Goal: Information Seeking & Learning: Find specific fact

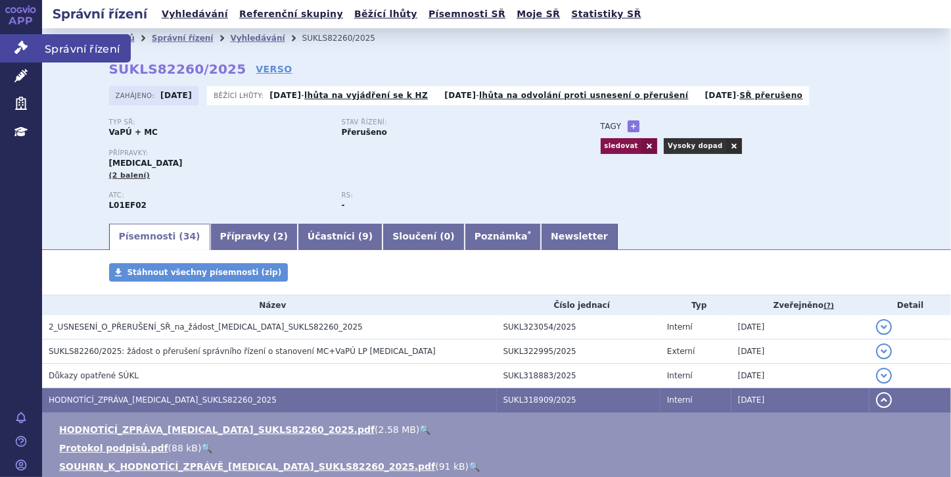
drag, startPoint x: 0, startPoint y: 0, endPoint x: 16, endPoint y: 44, distance: 46.8
click at [16, 44] on icon at bounding box center [20, 47] width 13 height 13
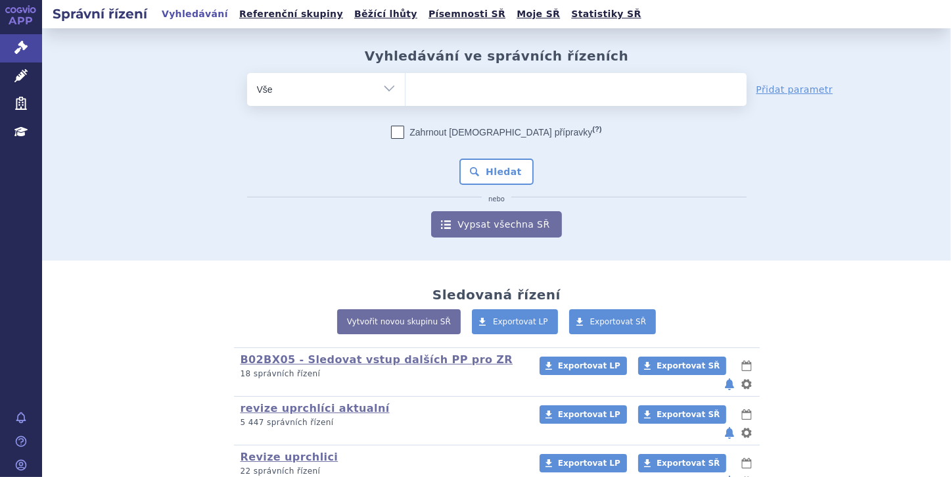
click at [438, 88] on ul at bounding box center [576, 87] width 341 height 28
click at [406, 88] on select at bounding box center [405, 88] width 1 height 33
paste input "SUKLS327541/2024"
type input "SUKLS327541/2024"
select select "SUKLS327541/2024"
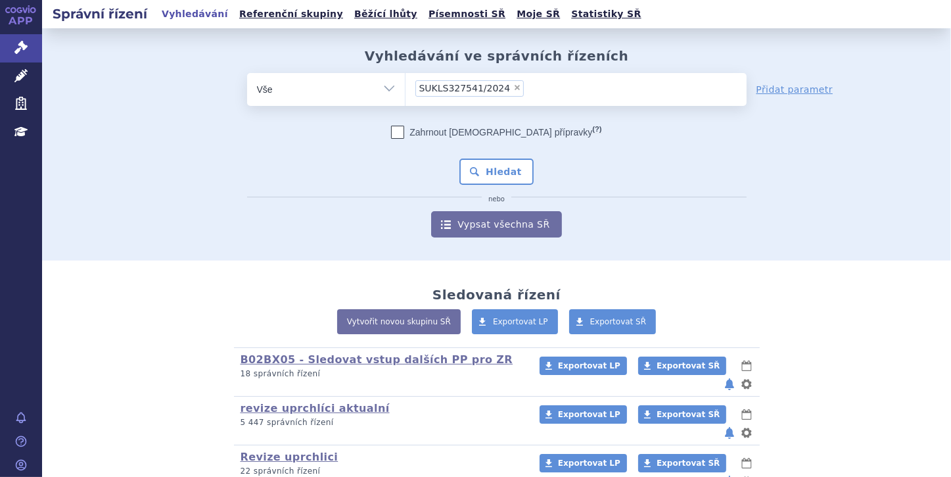
click at [385, 88] on select "Vše Spisová značka Typ SŘ Přípravek/SUKL kód Účastník/Držitel" at bounding box center [326, 88] width 158 height 30
select select "filter-file-number"
click at [247, 73] on select "Vše Spisová značka Typ SŘ Přípravek/SUKL kód Účastník/Držitel" at bounding box center [326, 88] width 158 height 30
click at [415, 84] on input "search" at bounding box center [418, 88] width 7 height 16
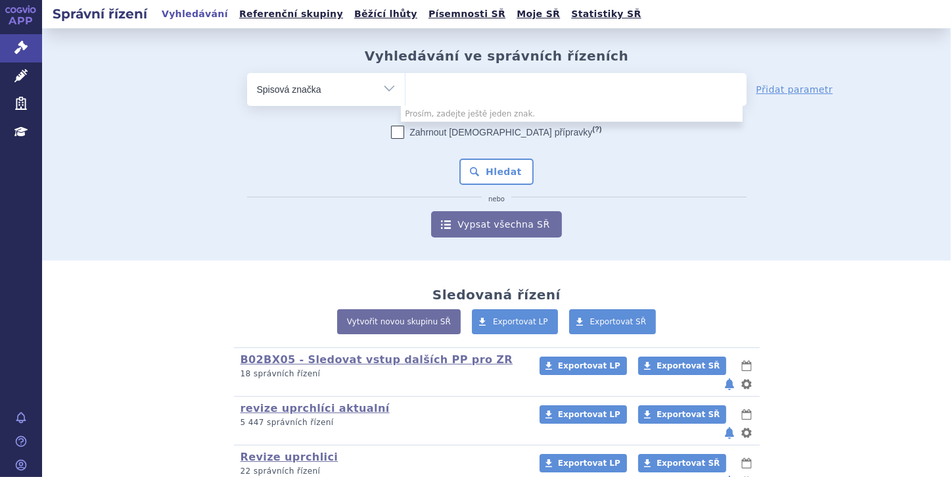
paste input "SUKLS327541/2024"
type input "SUKLS327541/2024"
select select "SUKLS327541/2024"
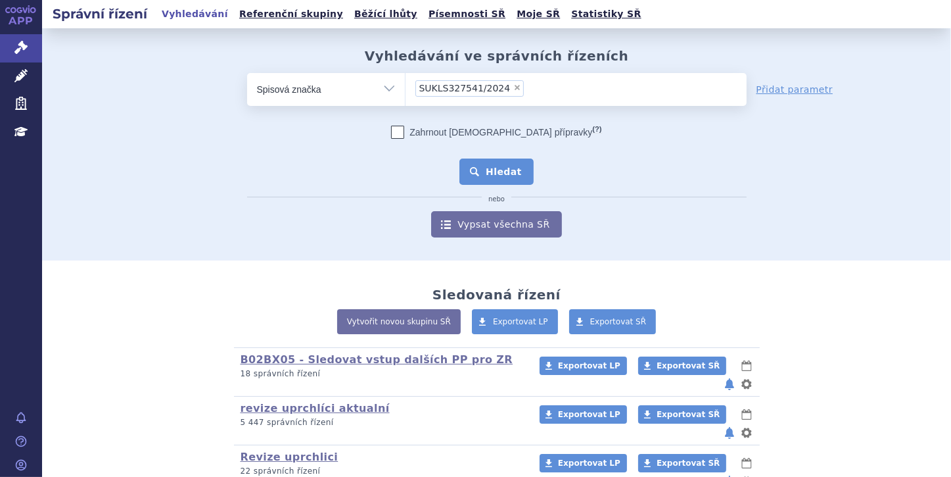
click at [493, 171] on button "Hledat" at bounding box center [497, 171] width 74 height 26
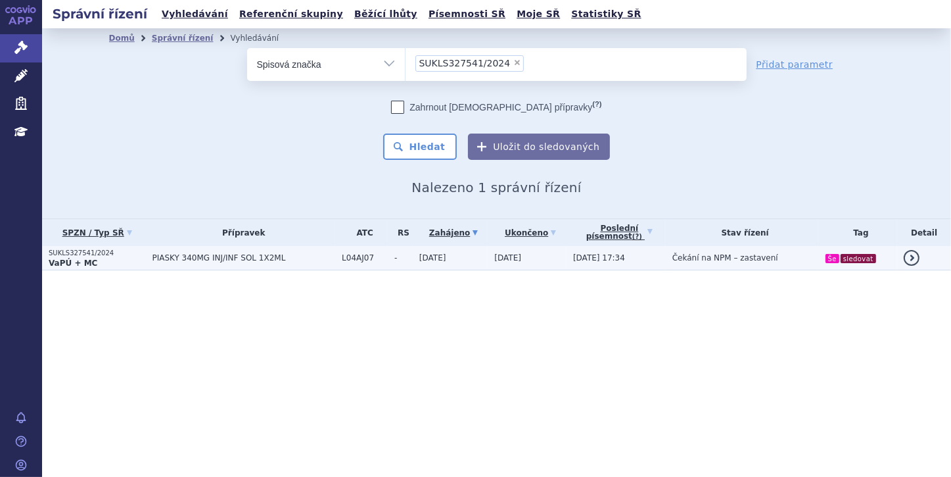
click at [76, 258] on strong "VaPÚ + MC" at bounding box center [73, 262] width 49 height 9
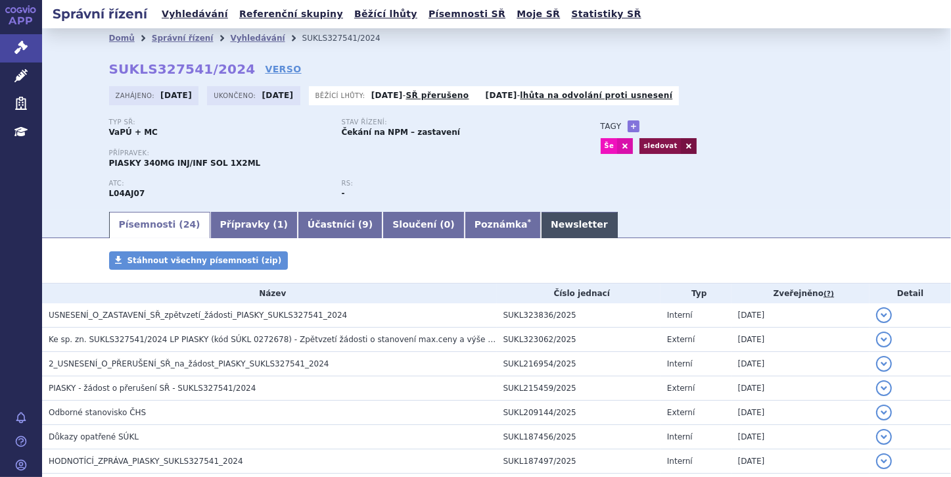
click at [541, 230] on link "Newsletter" at bounding box center [579, 225] width 77 height 26
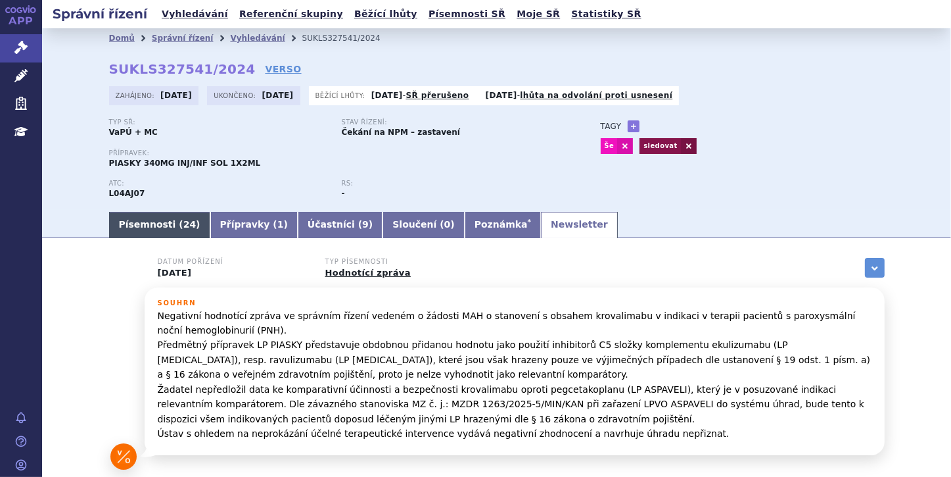
click at [145, 226] on link "Písemnosti ( 24 )" at bounding box center [159, 225] width 101 height 26
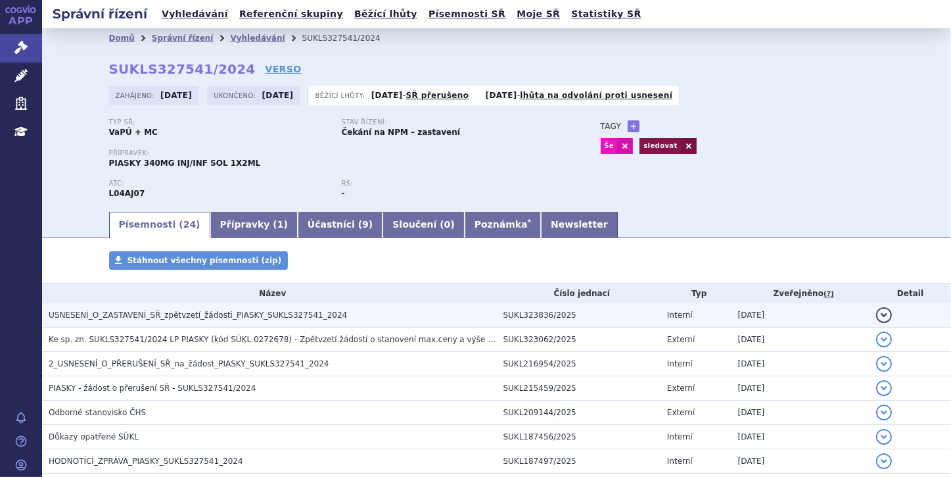
click at [193, 318] on span "USNESENÍ_O_ZASTAVENÍ_SŘ_zpětvzetí_žádosti_PIASKY_SUKLS327541_2024" at bounding box center [198, 314] width 298 height 9
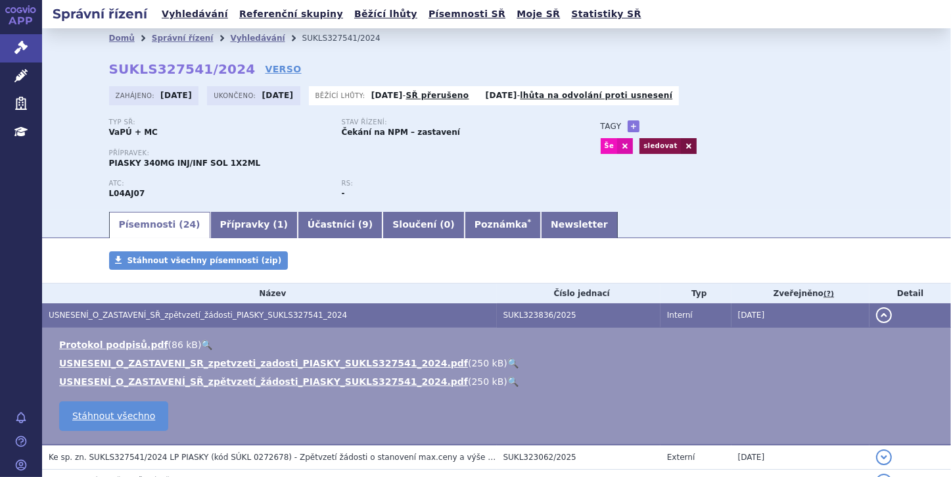
click at [876, 315] on button "detail" at bounding box center [884, 315] width 16 height 16
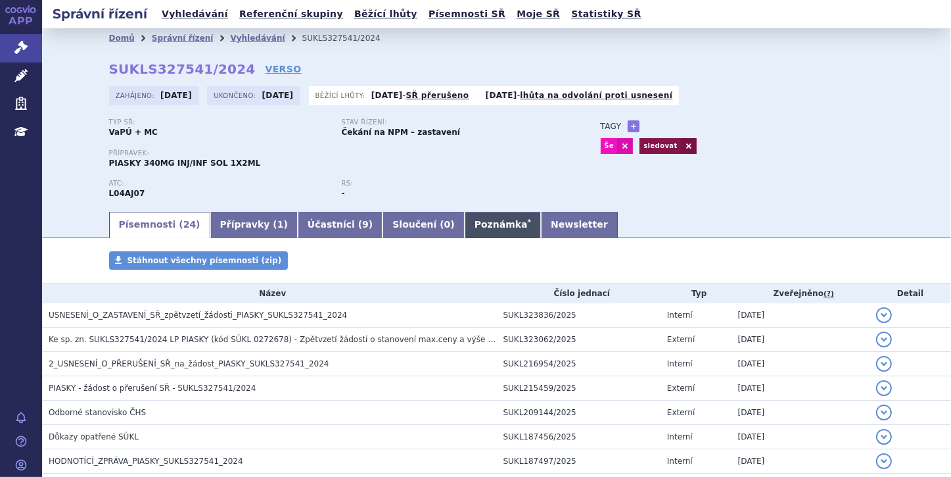
click at [465, 226] on link "Poznámka *" at bounding box center [503, 225] width 76 height 26
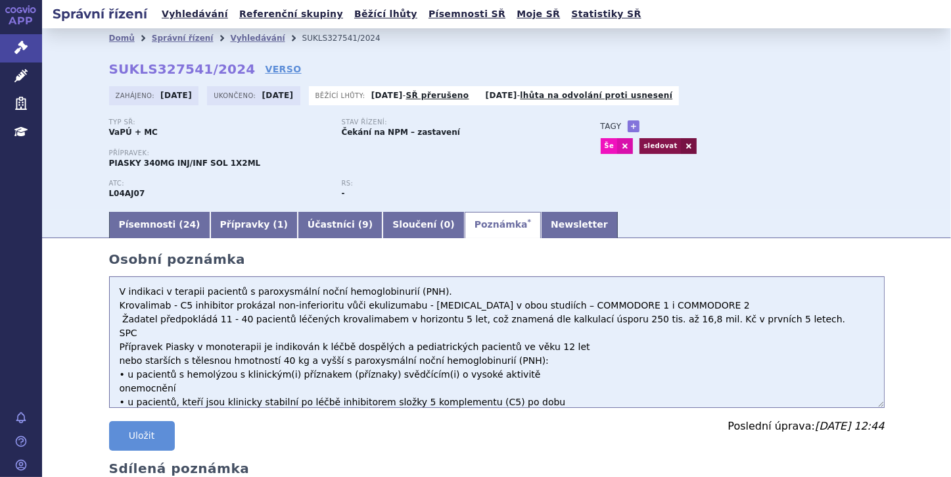
click at [113, 292] on textarea "V indikaci v terapii pacientů s paroxysmální noční hemoglobinurií (PNH). Kroval…" at bounding box center [497, 341] width 776 height 131
click at [124, 281] on textarea "V indikaci v terapii pacientů s paroxysmální noční hemoglobinurií (PNH). Kroval…" at bounding box center [497, 341] width 776 height 131
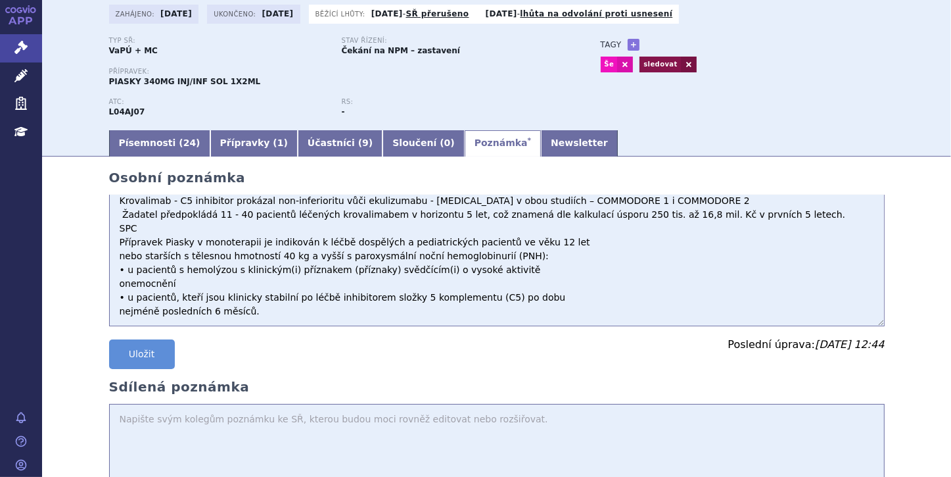
scroll to position [105, 0]
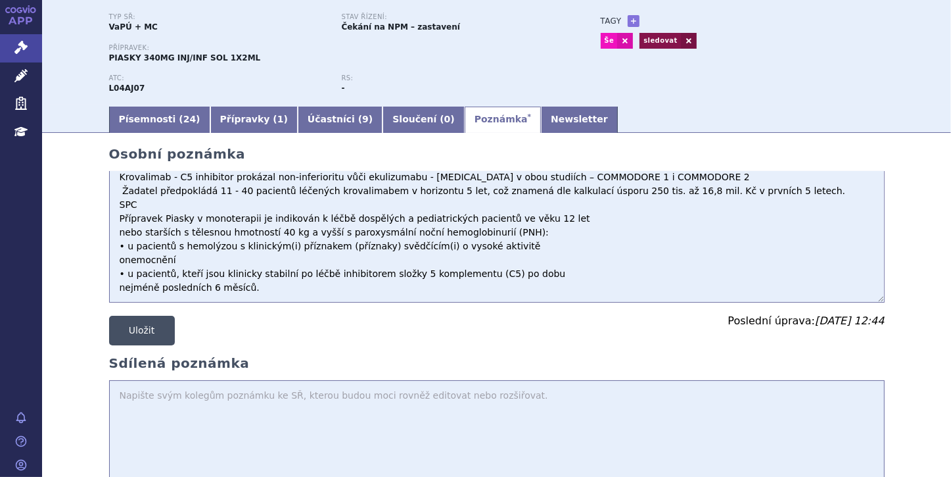
type textarea "Zpět vzetí žádosti V indikaci v terapii pacientů s paroxysmální noční hemoglobi…"
click at [139, 331] on button "Uložit" at bounding box center [142, 331] width 66 height 30
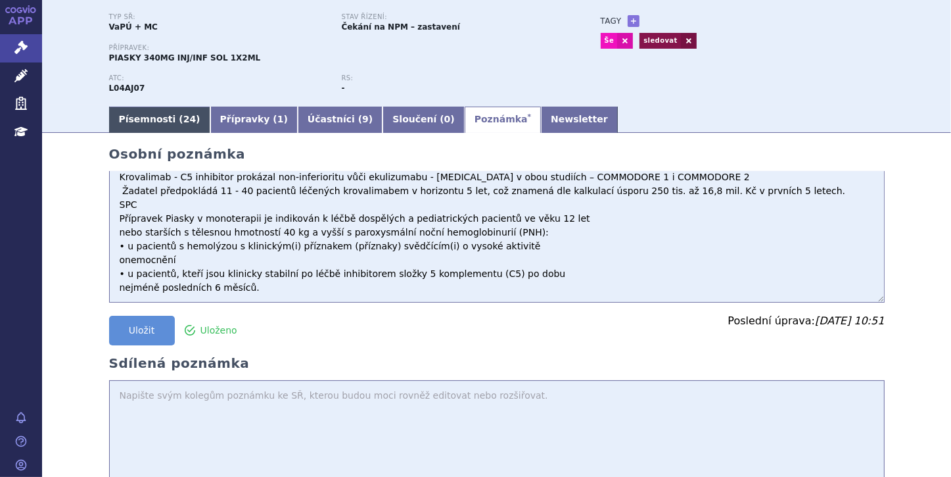
click at [154, 121] on link "Písemnosti ( 24 )" at bounding box center [159, 119] width 101 height 26
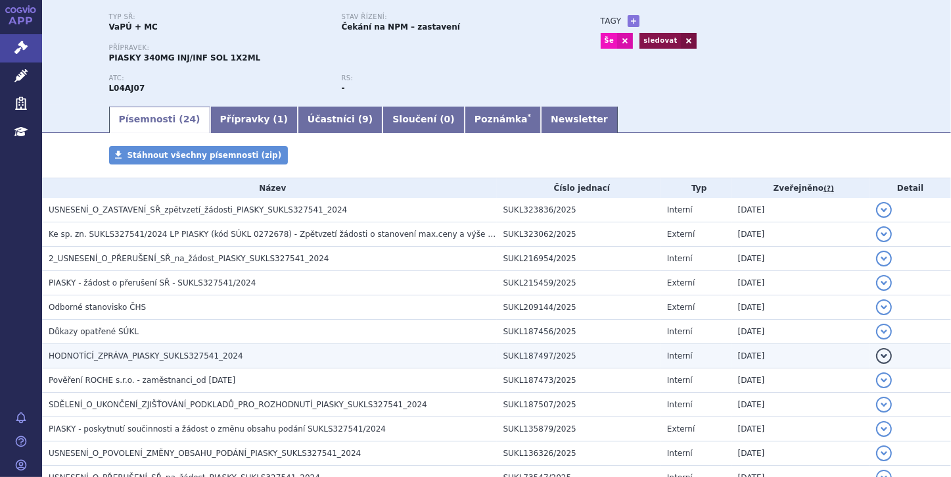
click at [226, 349] on h3 "HODNOTÍCÍ_ZPRÁVA_PIASKY_SUKLS327541_2024" at bounding box center [273, 355] width 448 height 13
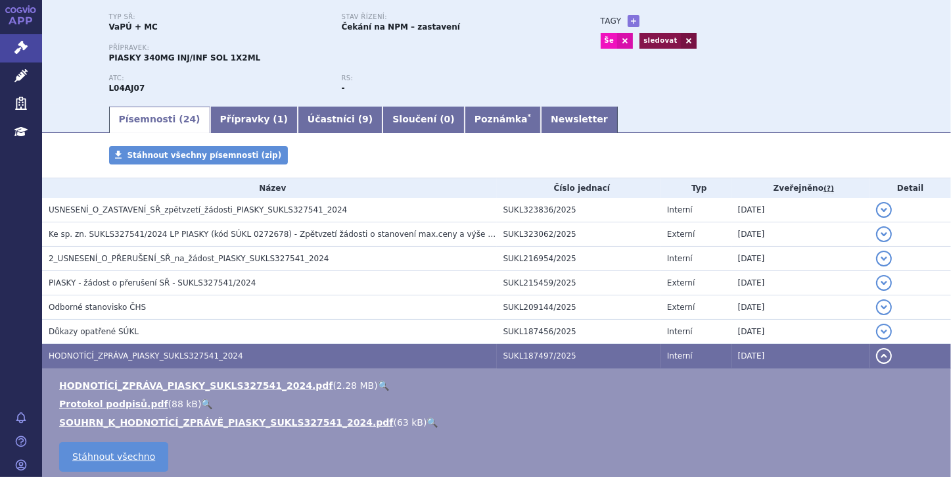
click at [427, 417] on link "🔍" at bounding box center [432, 422] width 11 height 11
click at [26, 42] on icon at bounding box center [20, 47] width 13 height 13
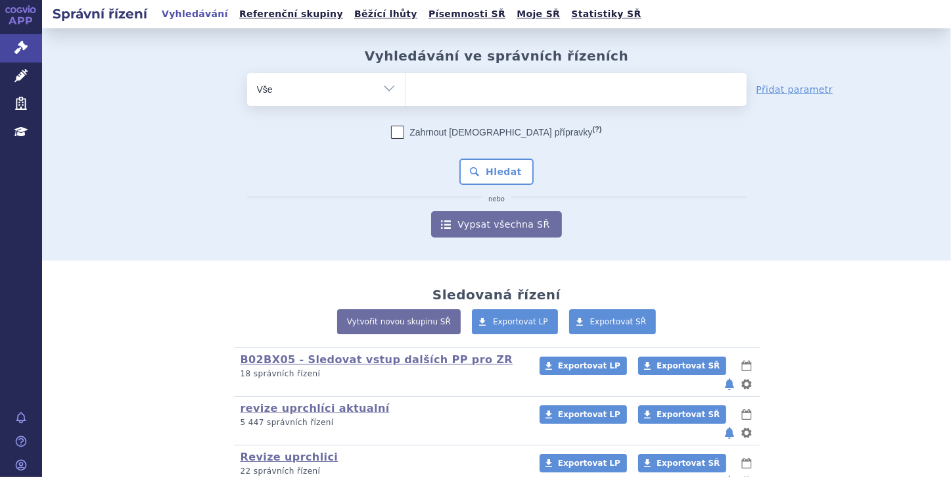
click at [423, 94] on ul at bounding box center [576, 87] width 341 height 28
click at [406, 94] on select at bounding box center [405, 88] width 1 height 33
paste input "SUKLS35039/2025"
type input "SUKLS35039/2025"
select select "SUKLS35039/2025"
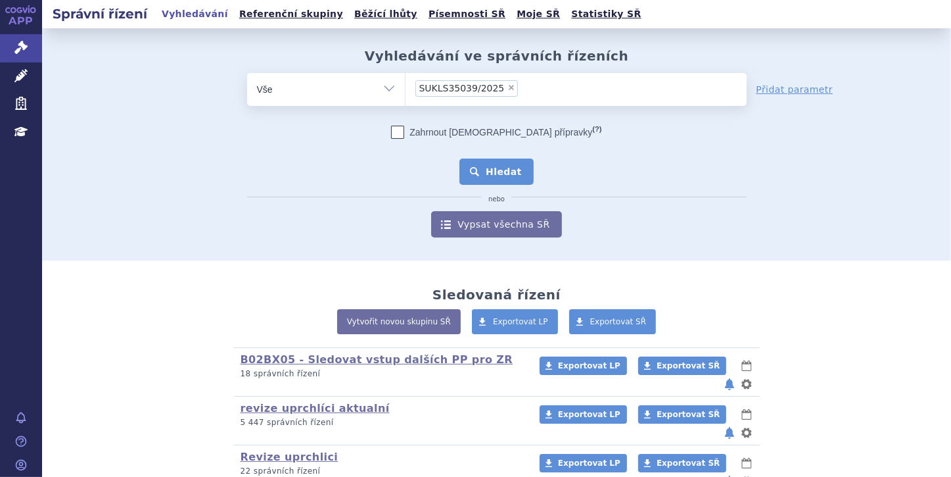
click at [489, 170] on button "Hledat" at bounding box center [497, 171] width 74 height 26
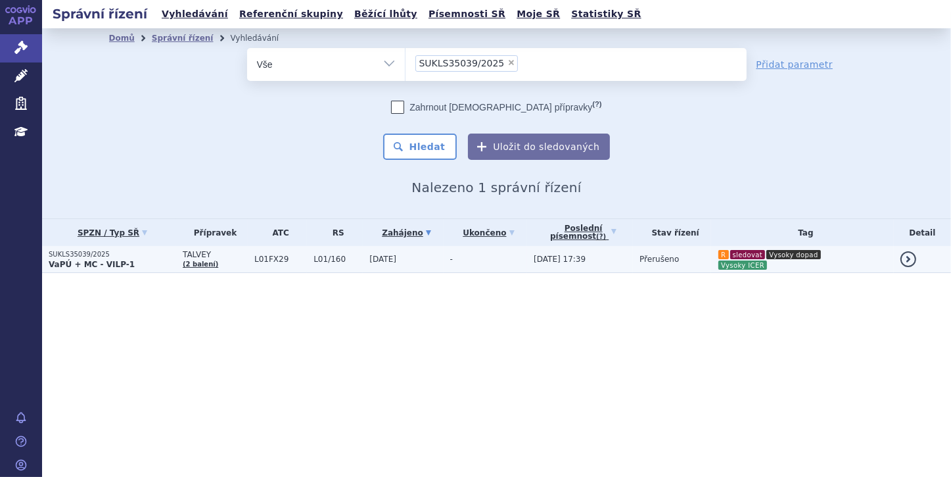
click at [105, 260] on strong "VaPÚ + MC - VILP-1" at bounding box center [92, 264] width 86 height 9
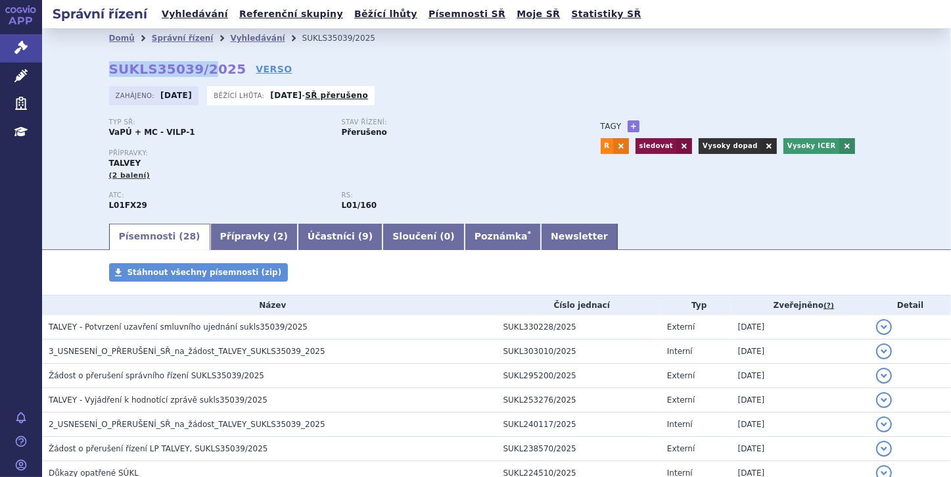
drag, startPoint x: 107, startPoint y: 68, endPoint x: 193, endPoint y: 65, distance: 86.2
click at [193, 65] on strong "SUKLS35039/2025" at bounding box center [177, 69] width 137 height 16
click at [93, 68] on div "Domů Správní řízení Vyhledávání SUKLS35039/2025 SUKLS35039/2025 VERSO [GEOGRAPH…" at bounding box center [497, 135] width 828 height 174
drag, startPoint x: 105, startPoint y: 68, endPoint x: 219, endPoint y: 71, distance: 114.4
click at [219, 71] on strong "SUKLS35039/2025" at bounding box center [177, 69] width 137 height 16
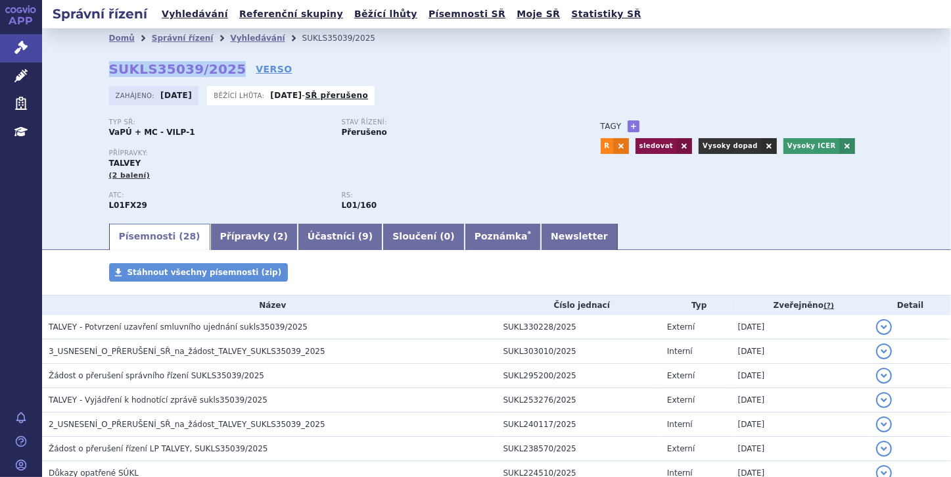
copy strong "SUKLS35039/2025"
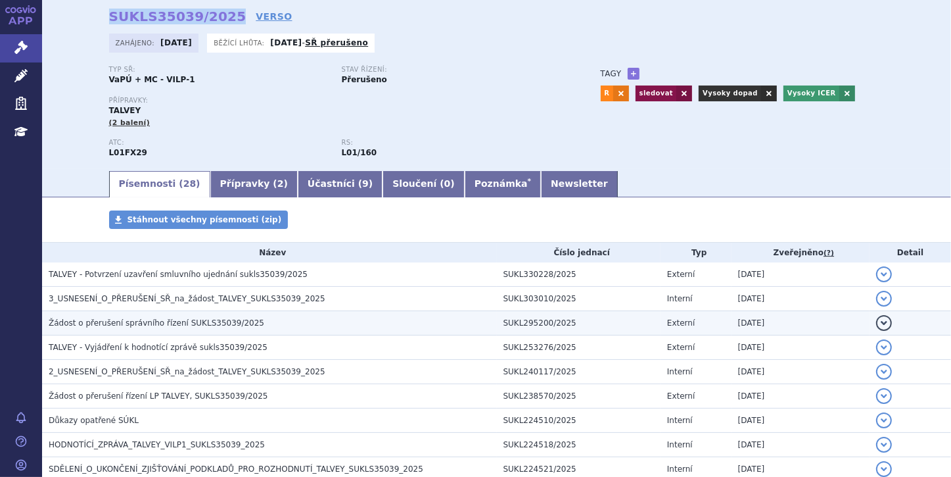
scroll to position [105, 0]
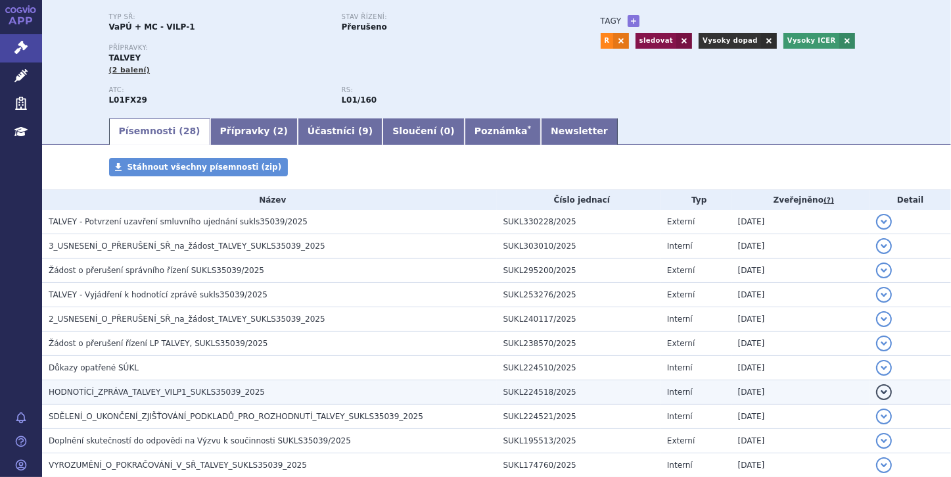
click at [297, 394] on h3 "HODNOTÍCÍ_ZPRÁVA_TALVEY_VILP1_SUKLS35039_2025" at bounding box center [273, 391] width 448 height 13
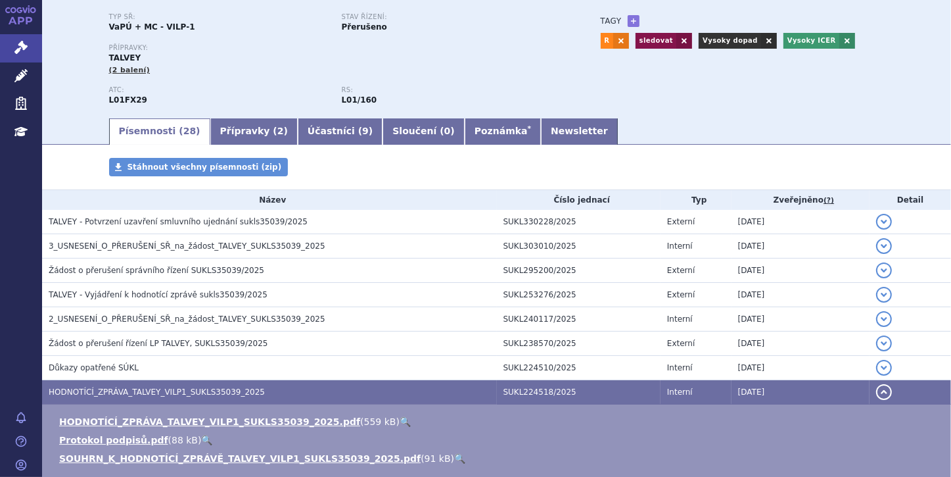
click at [454, 457] on link "🔍" at bounding box center [459, 458] width 11 height 11
click at [20, 39] on link "Správní řízení" at bounding box center [21, 48] width 42 height 28
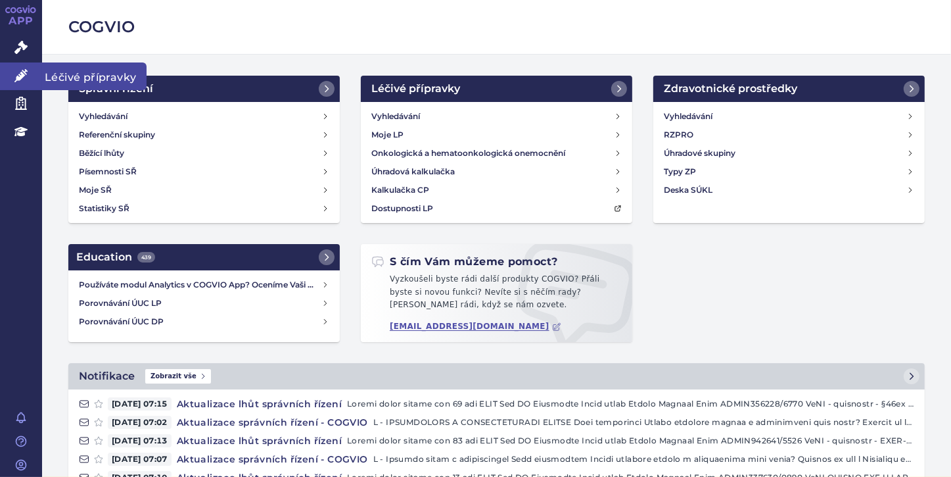
click at [25, 78] on icon at bounding box center [20, 75] width 13 height 13
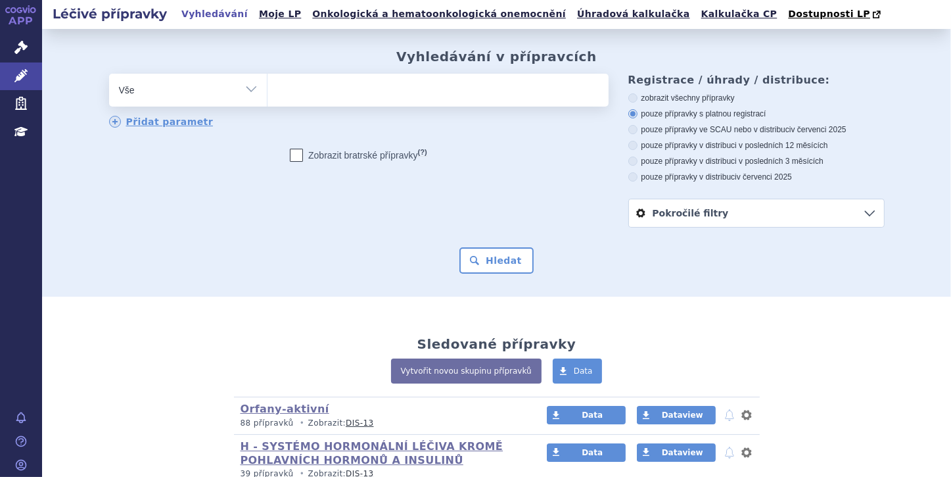
click at [281, 97] on ul at bounding box center [438, 88] width 341 height 28
click at [268, 97] on select at bounding box center [267, 89] width 1 height 33
paste input "TECVAYLI"
type input "TECVAYLI"
select select "TECVAYLI"
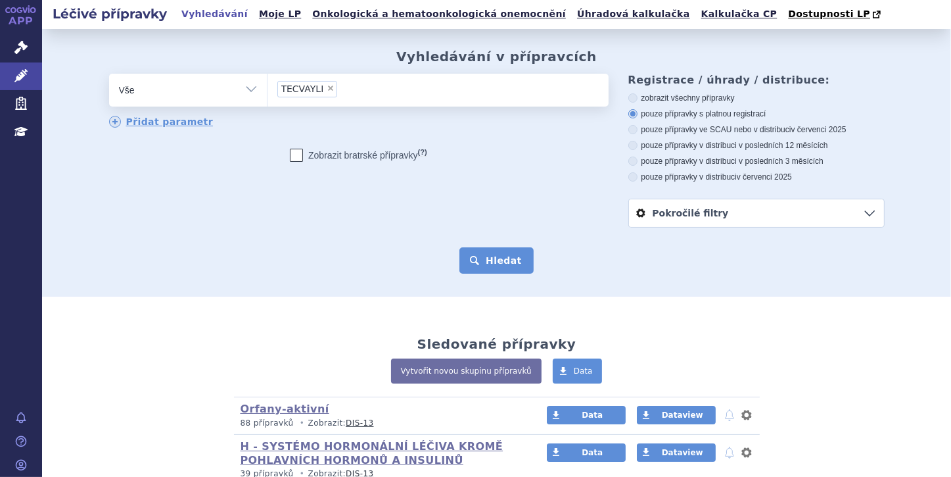
click at [498, 265] on button "Hledat" at bounding box center [497, 260] width 74 height 26
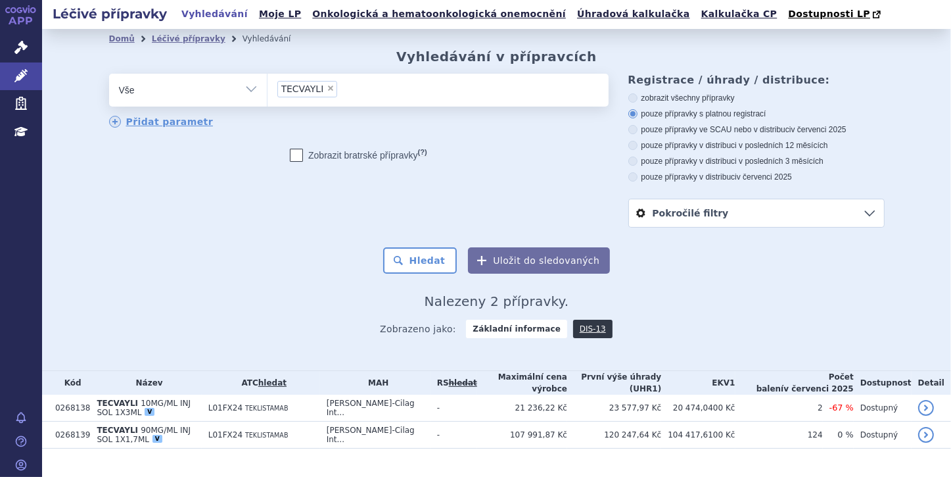
scroll to position [25, 0]
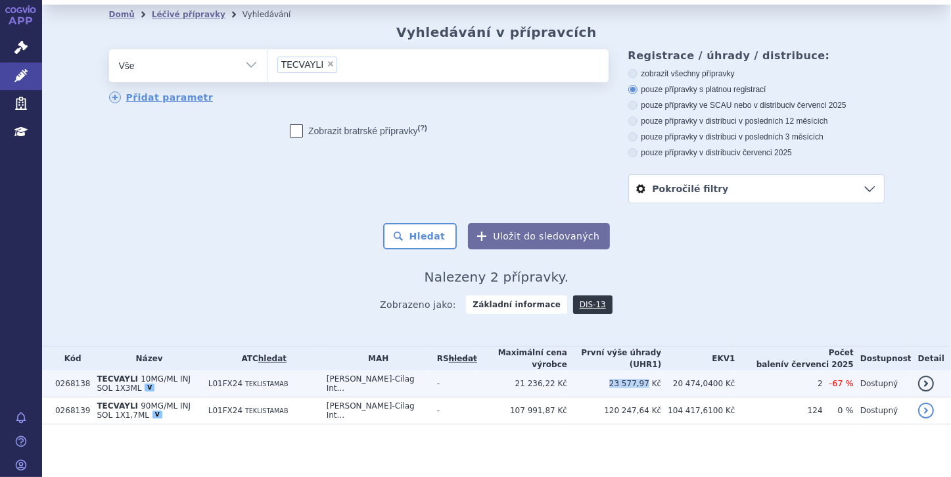
drag, startPoint x: 642, startPoint y: 384, endPoint x: 676, endPoint y: 383, distance: 34.2
click at [661, 383] on td "23 577,97 Kč" at bounding box center [614, 383] width 94 height 27
copy td "23 577,97"
click at [657, 384] on td "23 577,97 Kč" at bounding box center [614, 383] width 94 height 27
drag, startPoint x: 645, startPoint y: 385, endPoint x: 660, endPoint y: 384, distance: 15.1
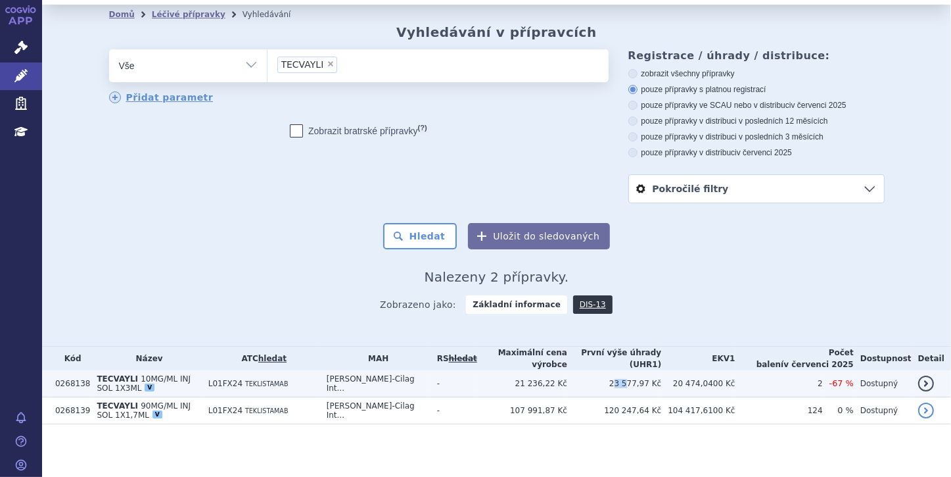
click at [660, 384] on td "23 577,97 Kč" at bounding box center [614, 383] width 94 height 27
drag, startPoint x: 660, startPoint y: 384, endPoint x: 675, endPoint y: 382, distance: 15.2
click at [661, 382] on td "23 577,97 Kč" at bounding box center [614, 383] width 94 height 27
copy td "23 577,97"
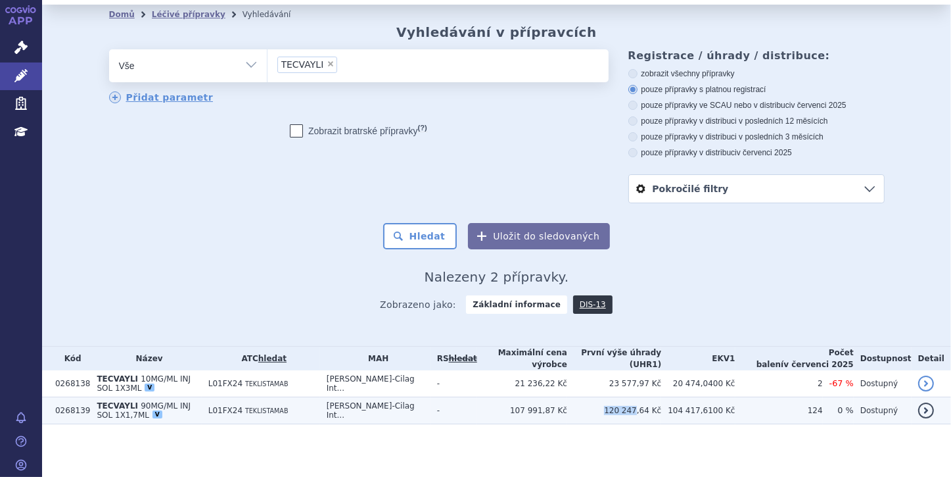
drag, startPoint x: 640, startPoint y: 408, endPoint x: 665, endPoint y: 408, distance: 24.3
click at [661, 408] on td "120 247,64 Kč" at bounding box center [614, 410] width 94 height 27
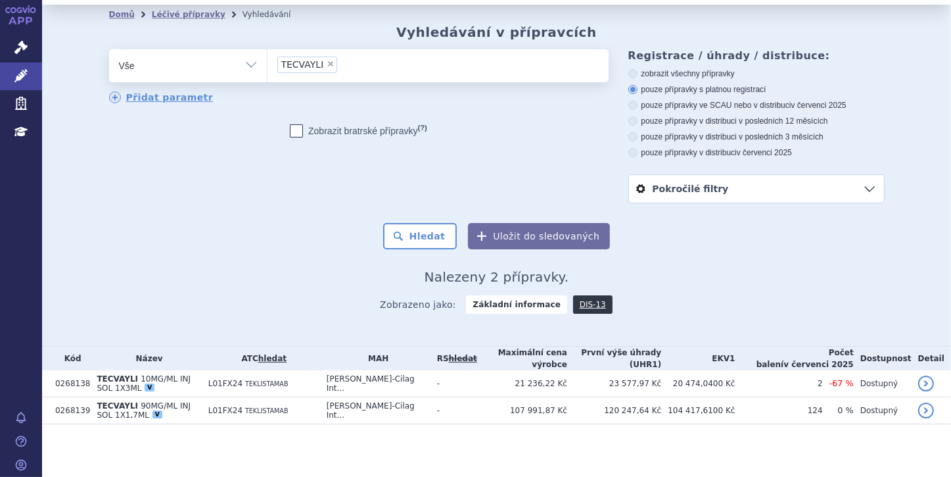
click at [586, 455] on section "Domů Léčivé přípravky Vyhledávání Vyhledávání v přípravcích odstranit Vše Přípr…" at bounding box center [496, 241] width 909 height 472
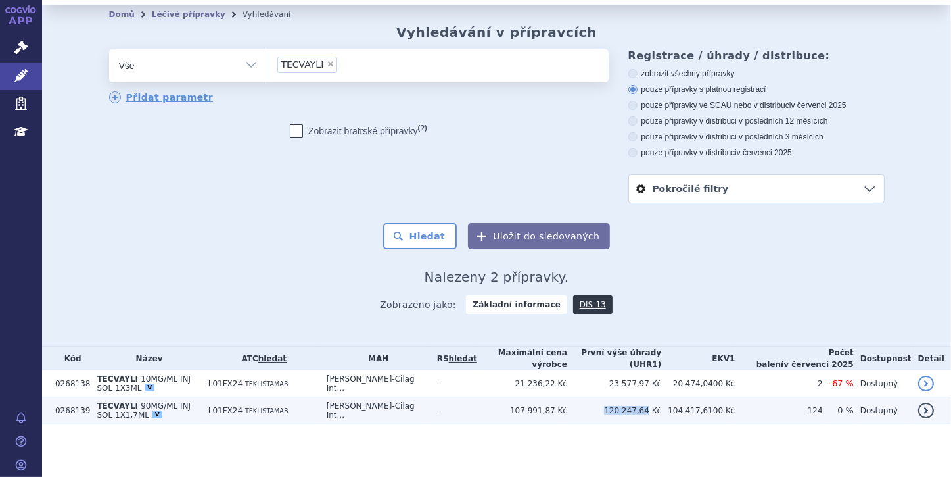
drag, startPoint x: 638, startPoint y: 410, endPoint x: 674, endPoint y: 409, distance: 36.8
click at [661, 409] on td "120 247,64 Kč" at bounding box center [614, 410] width 94 height 27
copy td "120 247,64"
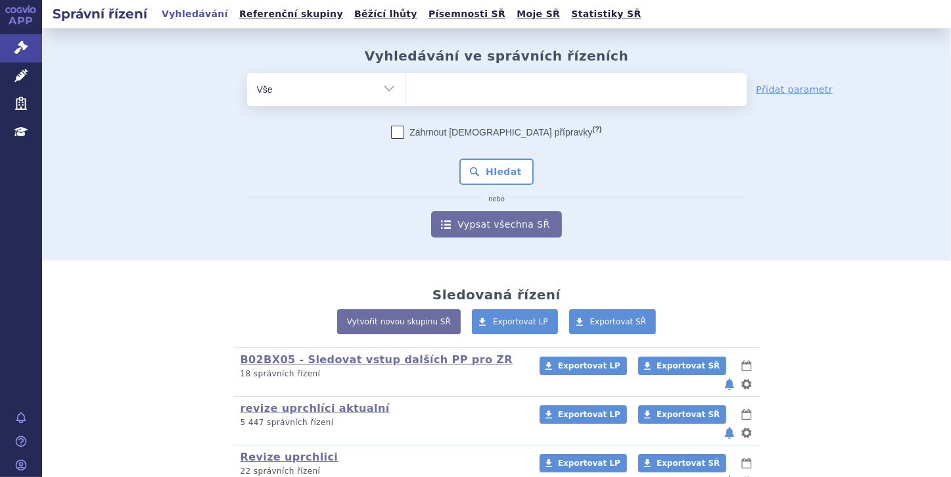
click at [380, 82] on select "Vše Spisová značka Typ SŘ Přípravek/SUKL kód Účastník/Držitel" at bounding box center [326, 88] width 158 height 30
select select "filter-file-number"
click at [247, 73] on select "Vše Spisová značka Typ SŘ Přípravek/SUKL kód Účastník/Držitel" at bounding box center [326, 88] width 158 height 30
click at [435, 82] on ul at bounding box center [576, 87] width 341 height 28
click at [406, 82] on select at bounding box center [405, 88] width 1 height 33
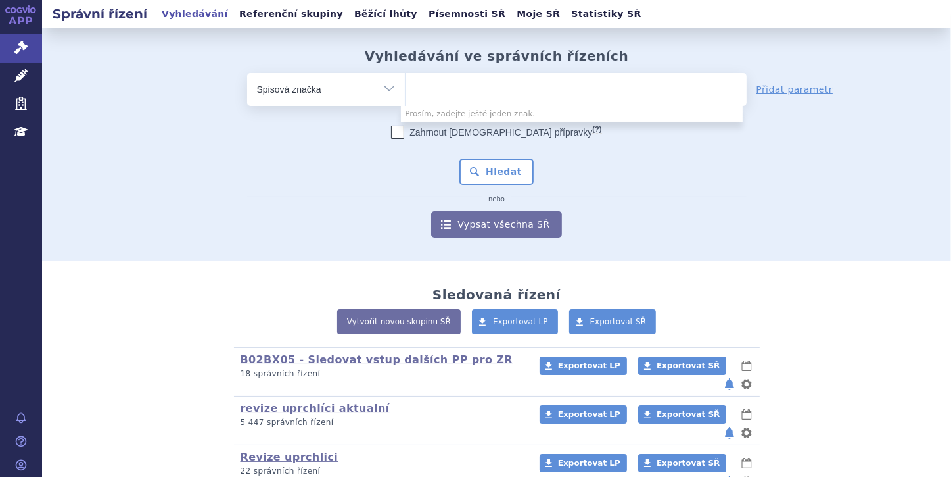
paste input "SUKLS35039/2025"
type input "SUKLS35039/2025"
select select "SUKLS35039/2025"
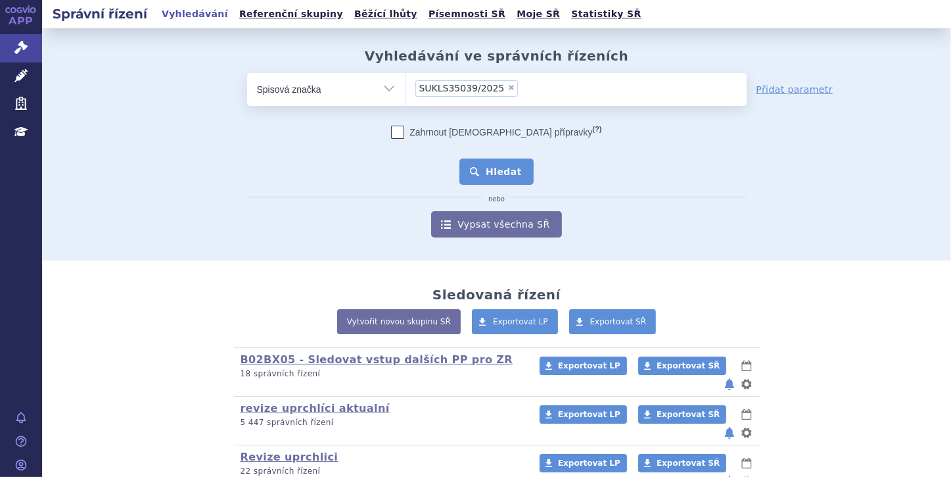
click at [488, 166] on button "Hledat" at bounding box center [497, 171] width 74 height 26
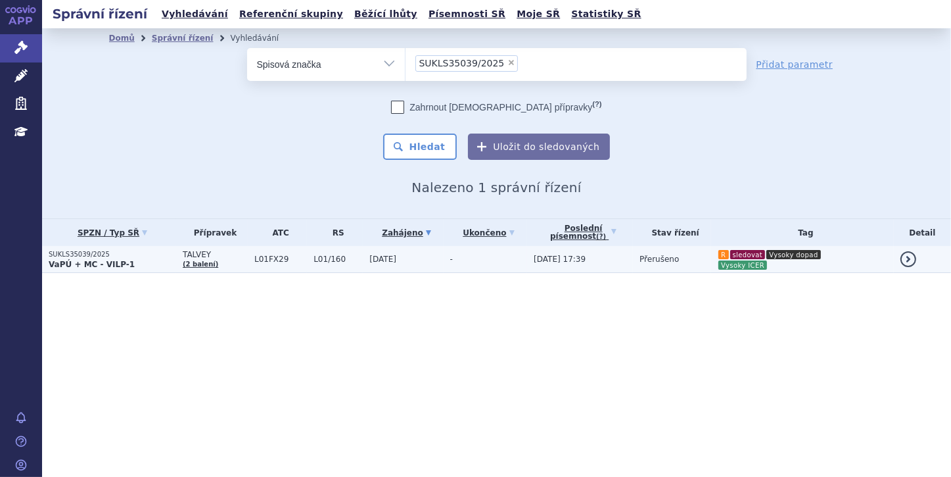
click at [107, 257] on p "SUKLS35039/2025" at bounding box center [113, 254] width 128 height 9
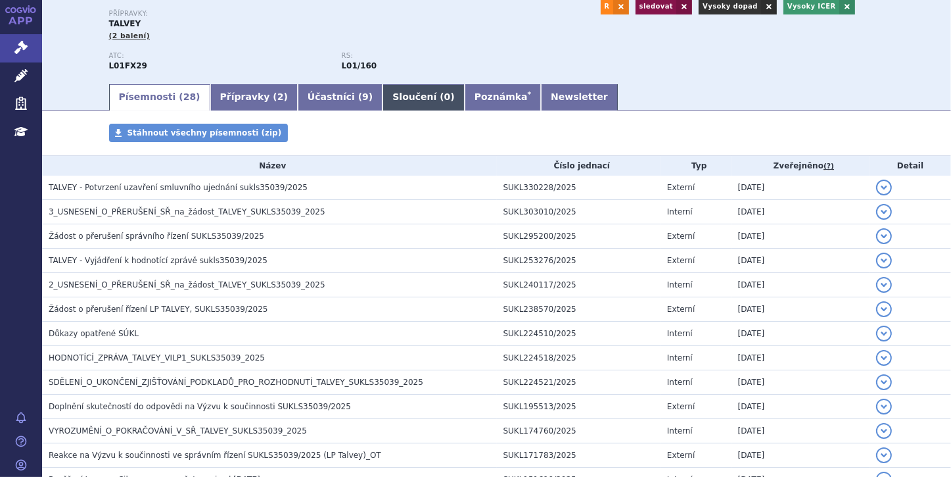
scroll to position [158, 0]
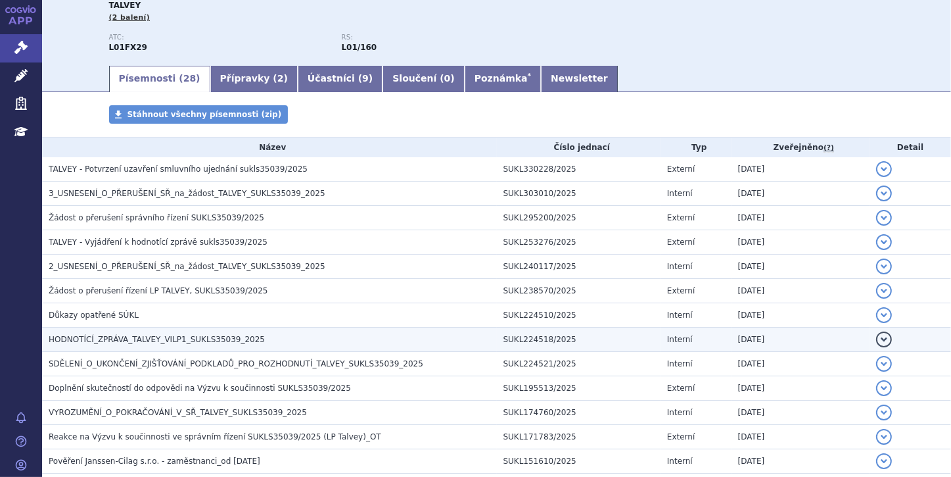
click at [230, 339] on span "HODNOTÍCÍ_ZPRÁVA_TALVEY_VILP1_SUKLS35039_2025" at bounding box center [157, 339] width 216 height 9
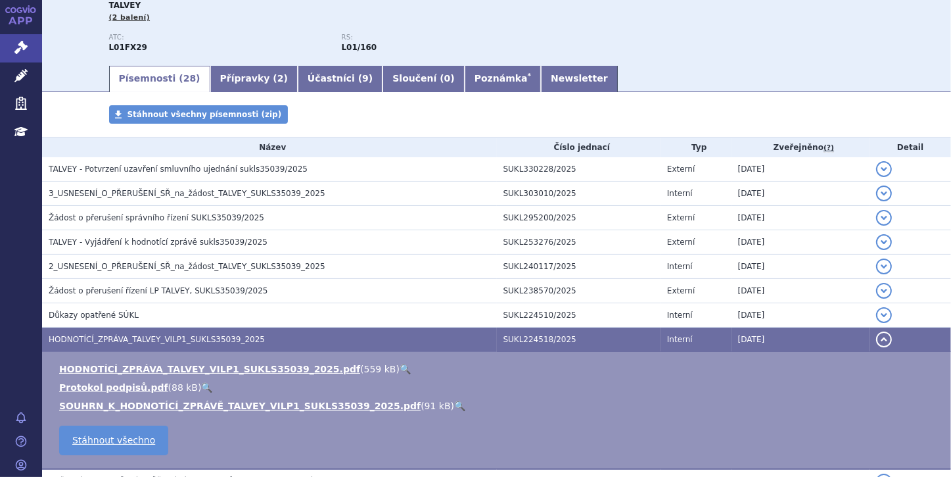
click at [400, 372] on link "🔍" at bounding box center [405, 369] width 11 height 11
click at [454, 406] on link "🔍" at bounding box center [459, 405] width 11 height 11
click at [400, 367] on link "🔍" at bounding box center [405, 369] width 11 height 11
click at [24, 47] on icon at bounding box center [20, 47] width 13 height 13
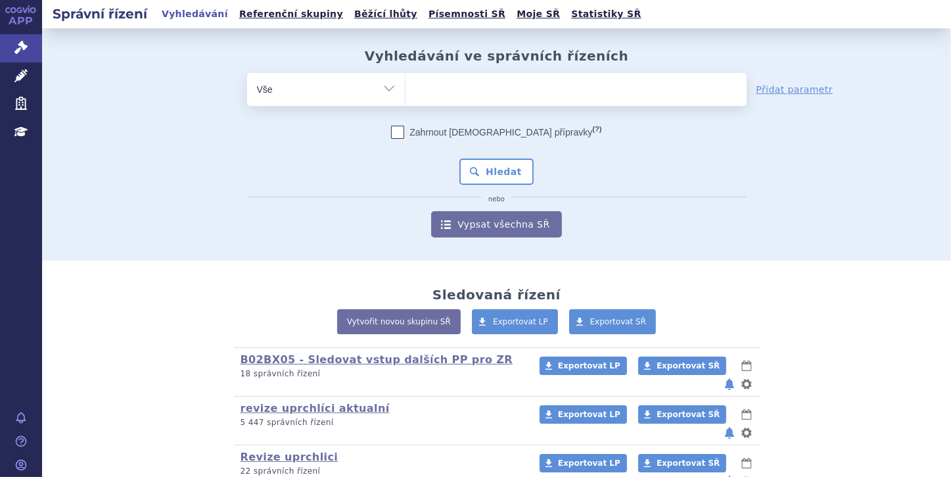
click at [421, 88] on ul at bounding box center [576, 87] width 341 height 28
click at [406, 88] on select at bounding box center [405, 88] width 1 height 33
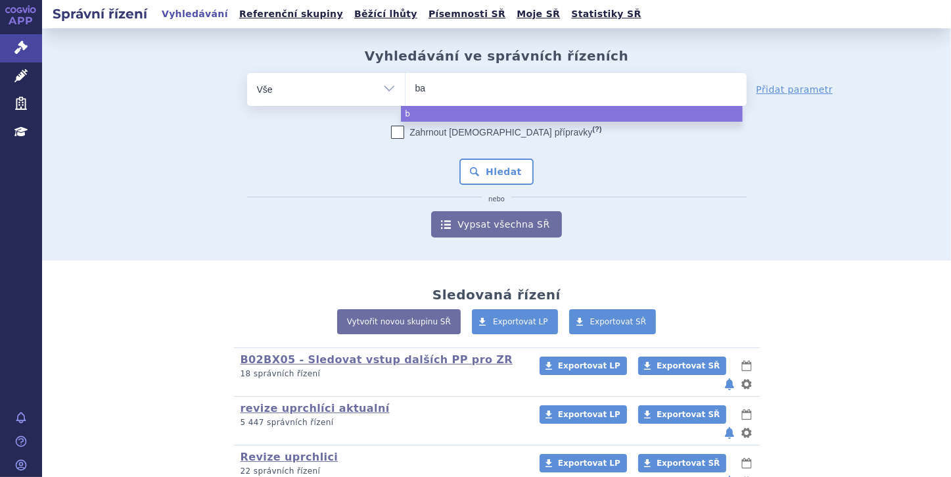
type input "bav"
type input "bave"
type input "baven"
type input "bavenc"
type input "bavenci"
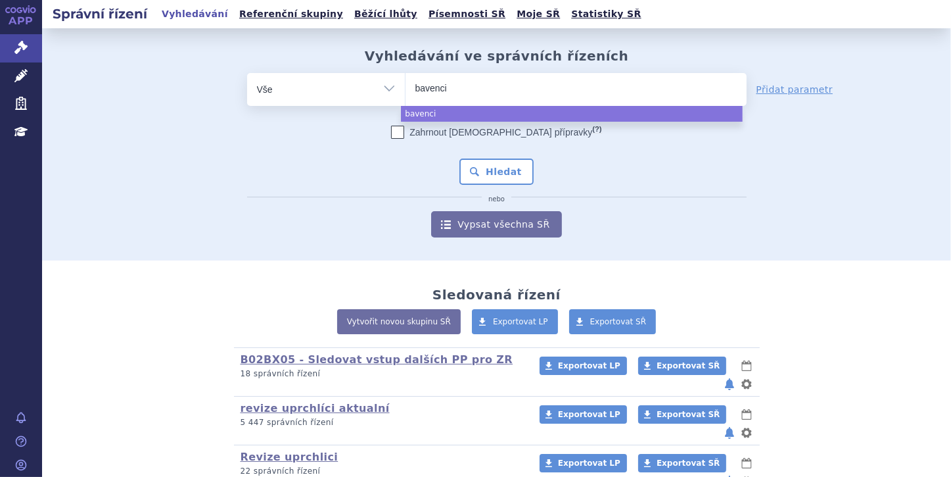
type input "[MEDICAL_DATA]"
select select "[MEDICAL_DATA]"
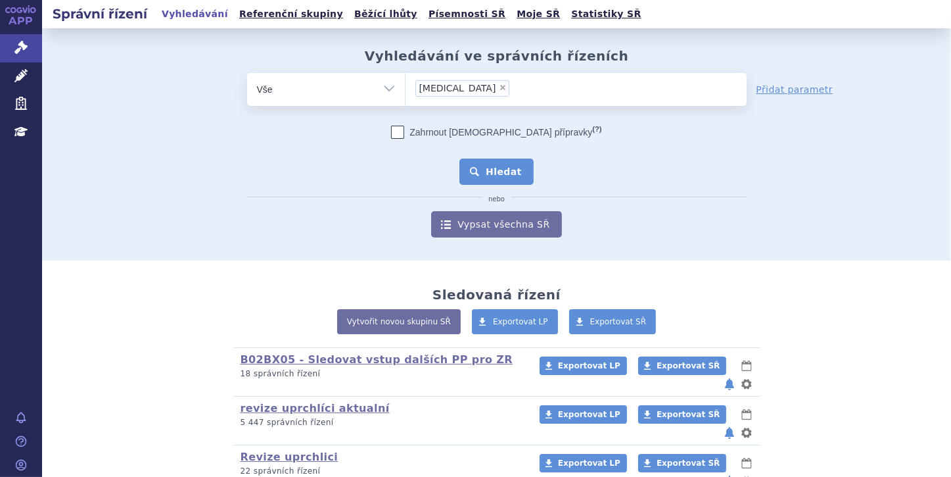
click at [509, 173] on button "Hledat" at bounding box center [497, 171] width 74 height 26
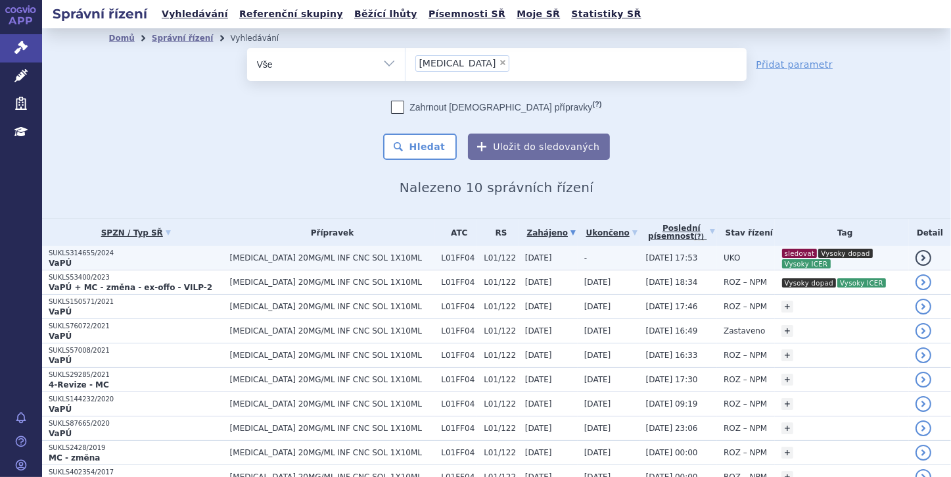
click at [98, 252] on p "SUKLS314655/2024" at bounding box center [136, 252] width 175 height 9
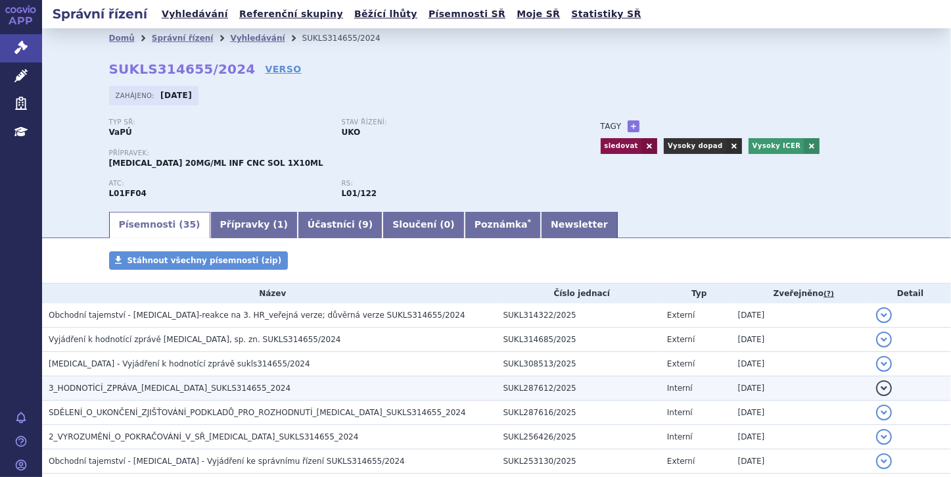
click at [241, 383] on h3 "3_HODNOTÍCÍ_ZPRÁVA_[MEDICAL_DATA]_SUKLS314655_2024" at bounding box center [273, 387] width 448 height 13
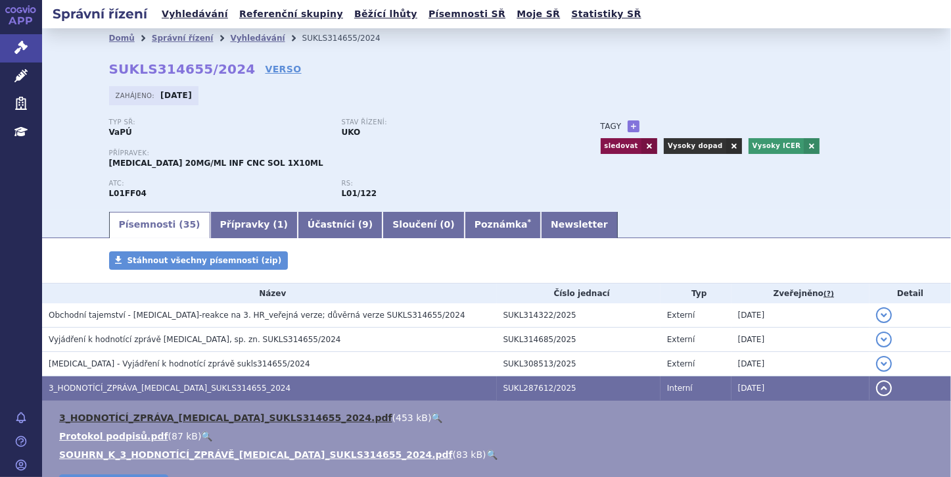
click at [287, 415] on link "3_HODNOTÍCÍ_ZPRÁVA_[MEDICAL_DATA]_SUKLS314655_2024.pdf" at bounding box center [225, 417] width 333 height 11
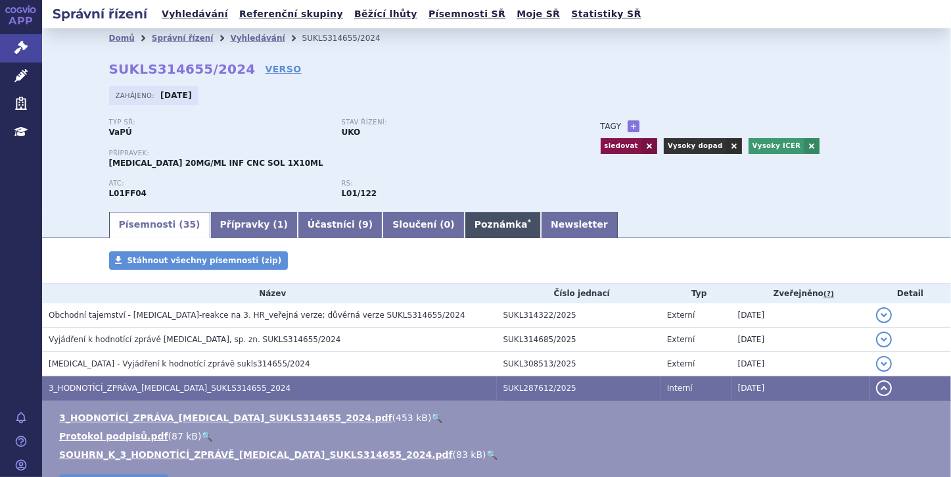
click at [465, 222] on link "Poznámka *" at bounding box center [503, 225] width 76 height 26
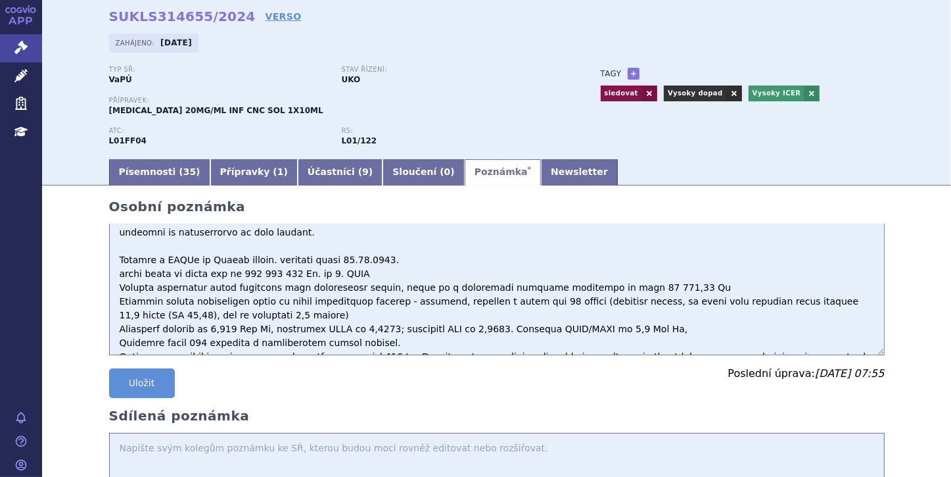
scroll to position [53, 0]
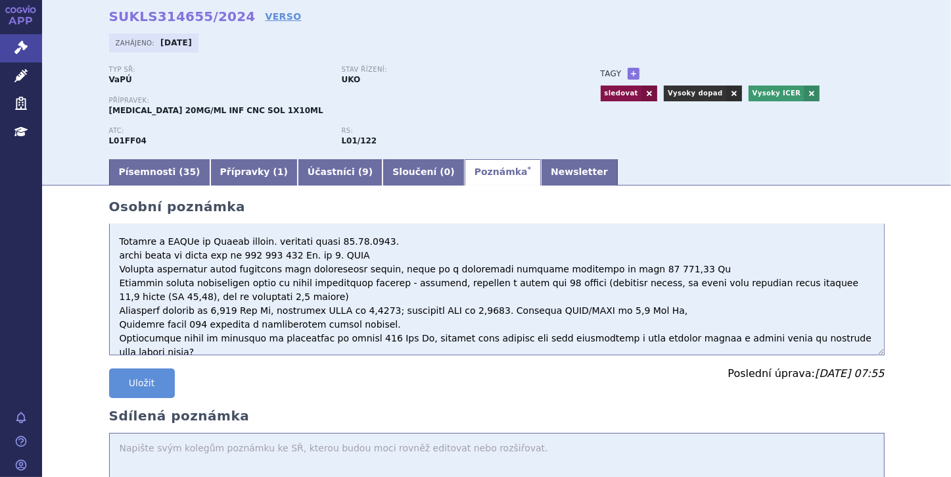
click at [624, 408] on div "Uložit Uloženo Poslední úprava: [DATE] 07:55" at bounding box center [497, 387] width 776 height 39
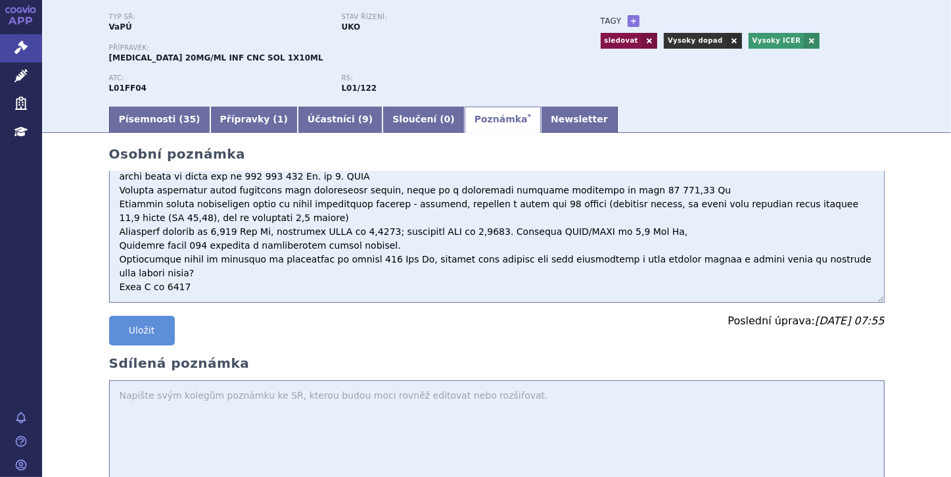
scroll to position [0, 0]
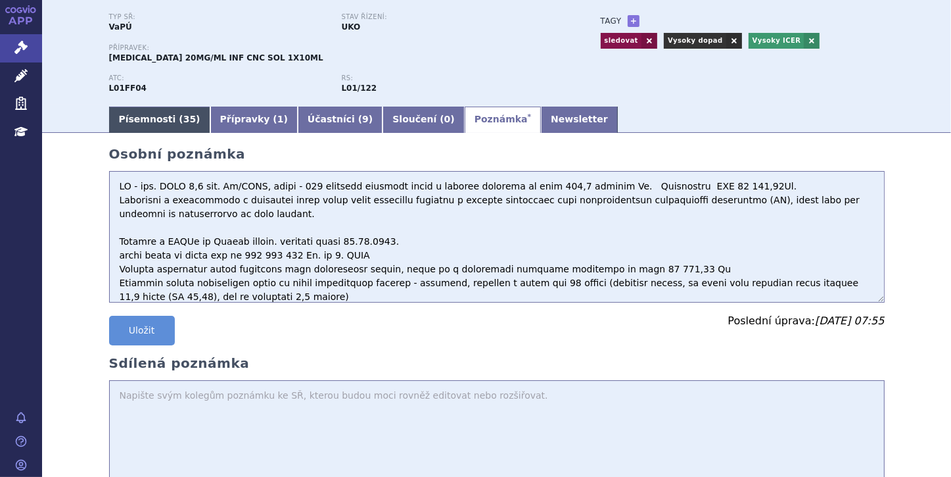
click at [163, 114] on link "Písemnosti ( 35 )" at bounding box center [159, 119] width 101 height 26
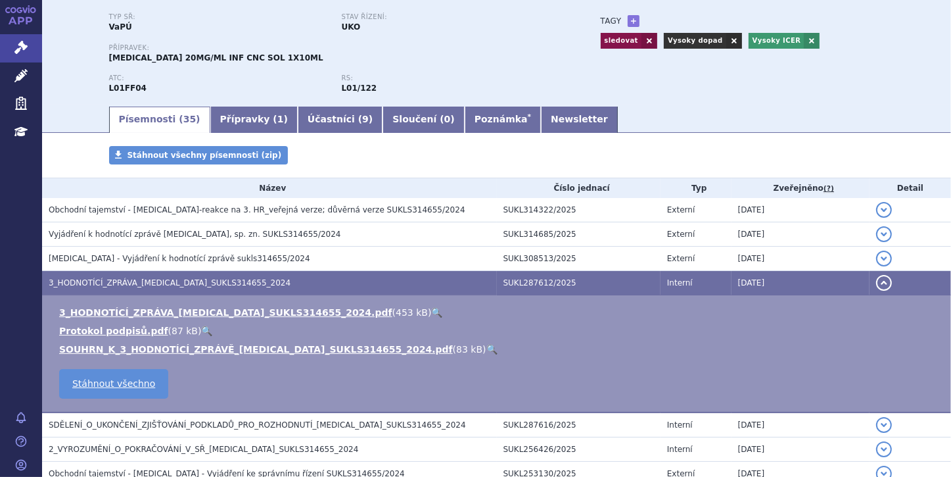
click at [431, 315] on link "🔍" at bounding box center [436, 312] width 11 height 11
